Goal: Task Accomplishment & Management: Use online tool/utility

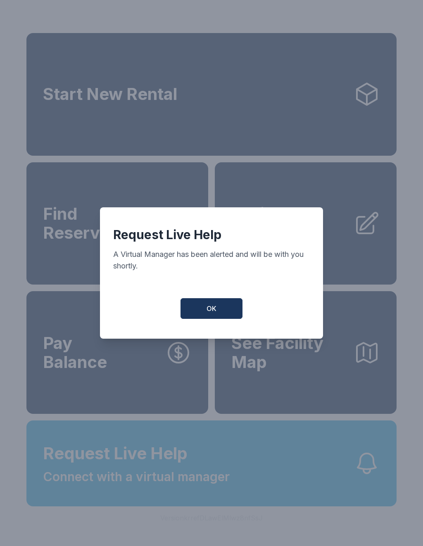
click at [217, 319] on button "OK" at bounding box center [212, 308] width 62 height 21
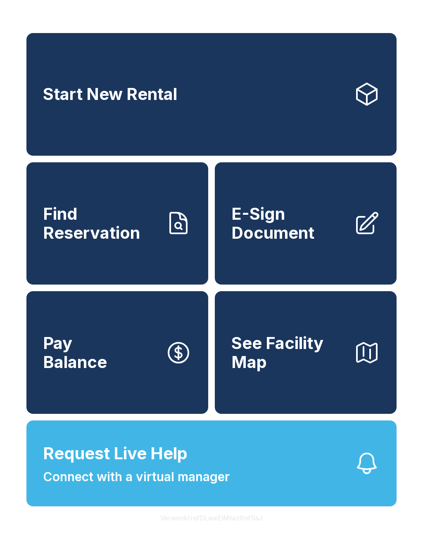
click at [207, 313] on button "Pay Balance" at bounding box center [117, 352] width 182 height 123
click at [202, 486] on span "Connect with a virtual manager" at bounding box center [136, 477] width 187 height 19
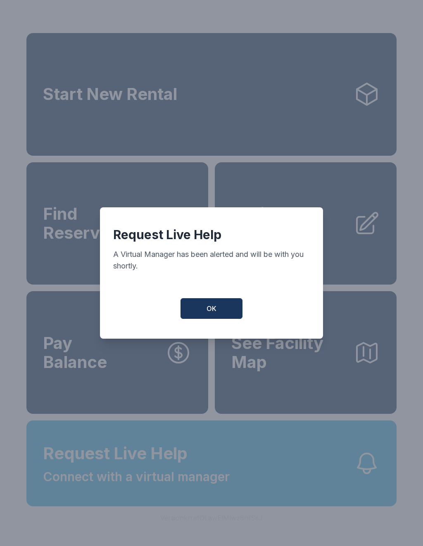
click at [207, 304] on button "OK" at bounding box center [212, 308] width 62 height 21
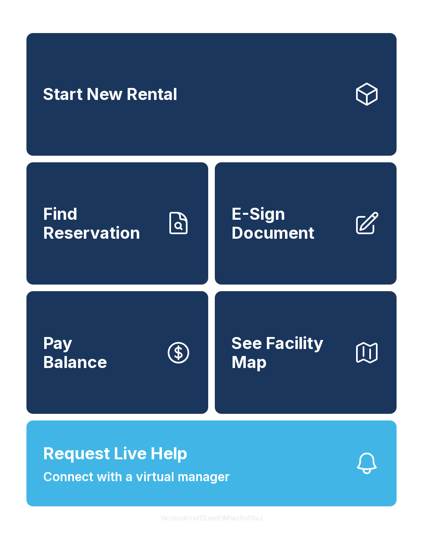
click at [260, 485] on button "Request Live Help Connect with a virtual manager" at bounding box center [211, 464] width 370 height 86
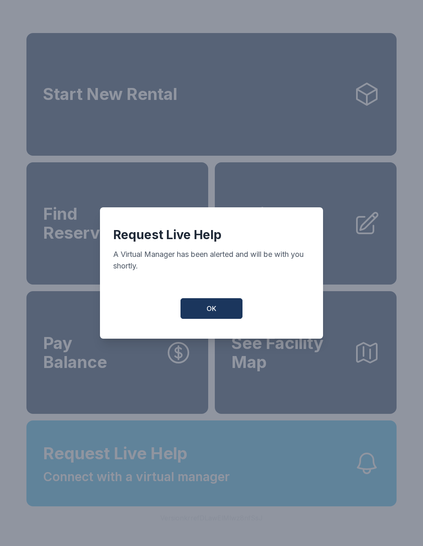
click at [216, 308] on button "OK" at bounding box center [212, 308] width 62 height 21
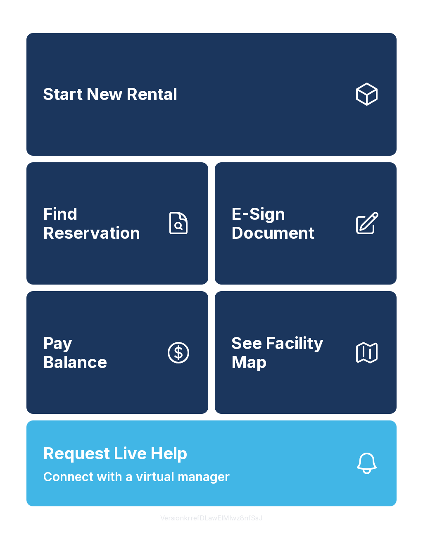
click at [316, 256] on link "E-Sign Document" at bounding box center [306, 223] width 182 height 123
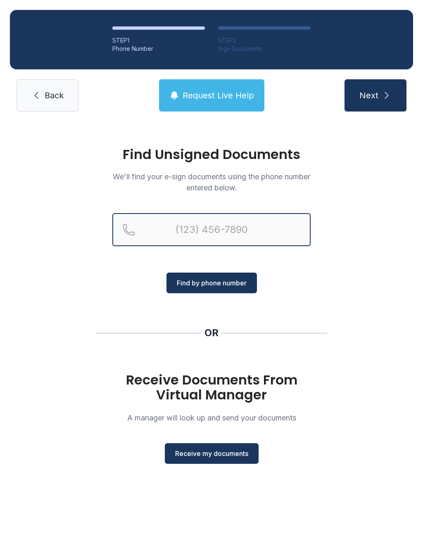
click at [212, 229] on input "Reservation phone number" at bounding box center [211, 229] width 198 height 33
type input "[PHONE_NUMBER]"
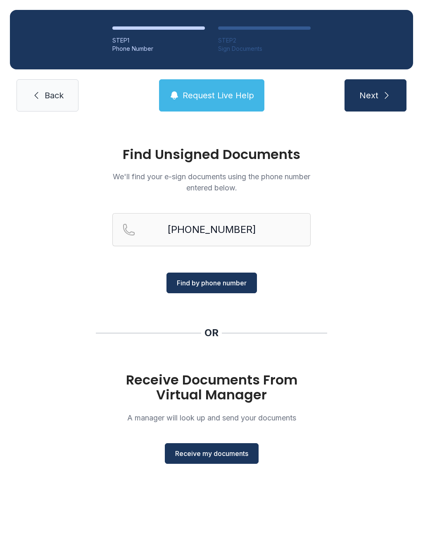
click at [231, 293] on button "Find by phone number" at bounding box center [211, 283] width 90 height 21
click at [220, 271] on div "[PHONE_NUMBER]" at bounding box center [211, 242] width 198 height 59
click at [231, 276] on button "Find by phone number" at bounding box center [211, 283] width 90 height 21
click at [221, 287] on span "Find by phone number" at bounding box center [212, 283] width 70 height 10
click at [372, 90] on span "Next" at bounding box center [368, 96] width 19 height 12
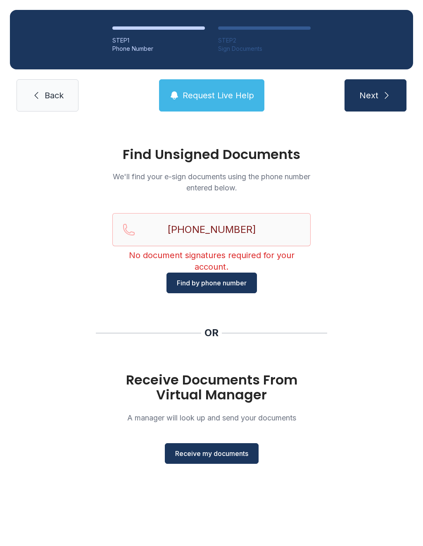
click at [259, 155] on h1 "Find Unsigned Documents" at bounding box center [211, 154] width 198 height 13
click at [201, 152] on h1 "Find Unsigned Documents" at bounding box center [211, 154] width 198 height 13
click at [42, 90] on link "Back" at bounding box center [48, 95] width 62 height 32
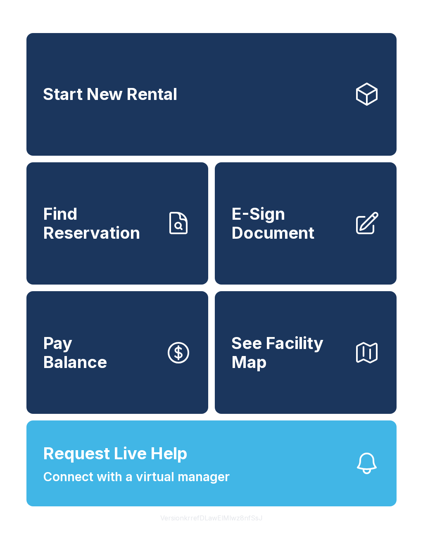
click at [131, 376] on button "Pay Balance" at bounding box center [117, 352] width 182 height 123
